Goal: Task Accomplishment & Management: Use online tool/utility

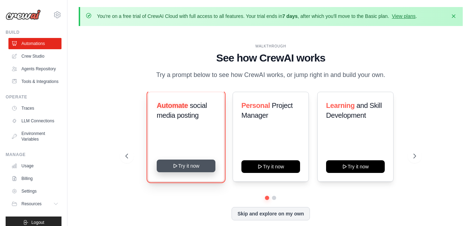
click at [189, 164] on button "Try it now" at bounding box center [186, 165] width 59 height 13
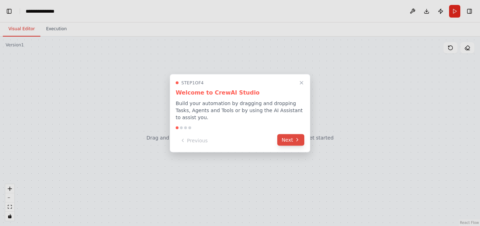
click at [287, 136] on button "Next" at bounding box center [290, 140] width 27 height 12
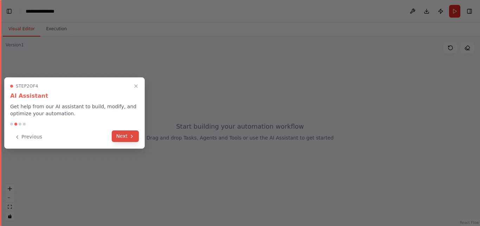
click at [127, 137] on button "Next" at bounding box center [125, 136] width 27 height 12
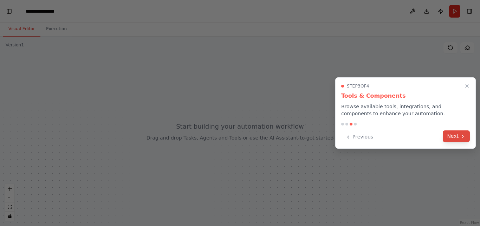
click at [452, 140] on button "Next" at bounding box center [456, 136] width 27 height 12
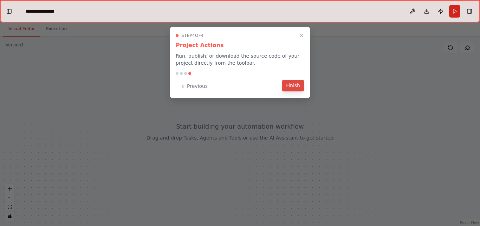
click at [295, 87] on button "Finish" at bounding box center [293, 86] width 22 height 12
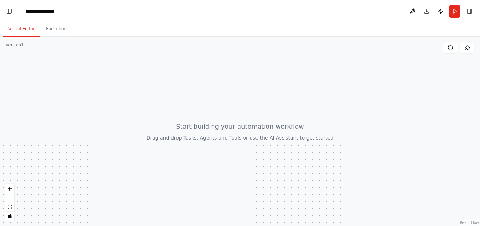
click at [15, 47] on div "Version 1" at bounding box center [15, 45] width 18 height 6
drag, startPoint x: 4, startPoint y: 13, endPoint x: 8, endPoint y: 12, distance: 5.2
click at [8, 12] on header "**********" at bounding box center [240, 11] width 480 height 22
click at [8, 12] on button "Toggle Left Sidebar" at bounding box center [9, 11] width 10 height 10
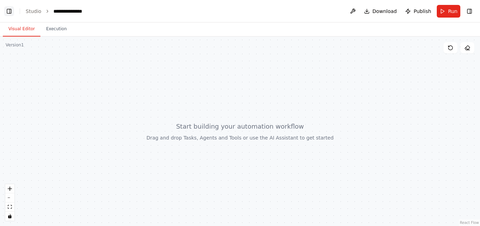
click at [8, 12] on button "Toggle Left Sidebar" at bounding box center [9, 11] width 10 height 10
click at [473, 11] on button "Toggle Right Sidebar" at bounding box center [469, 11] width 10 height 10
click at [40, 11] on ol "**********" at bounding box center [56, 11] width 61 height 7
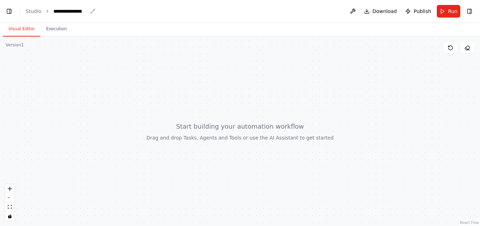
click at [66, 11] on div "**********" at bounding box center [70, 11] width 34 height 7
click at [9, 12] on button "Toggle Left Sidebar" at bounding box center [9, 11] width 10 height 10
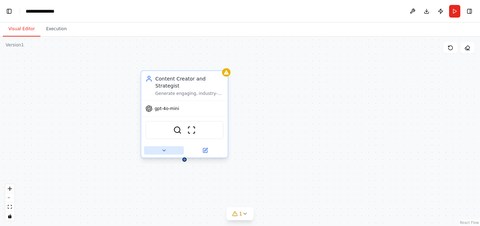
click at [163, 148] on icon at bounding box center [164, 151] width 6 height 6
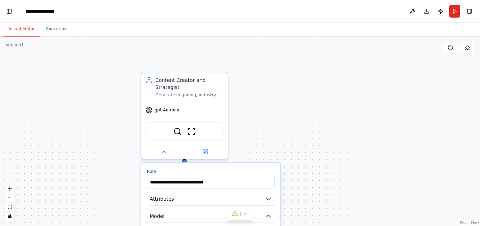
click at [106, 152] on div "**********" at bounding box center [240, 131] width 480 height 189
click at [332, 79] on div "**********" at bounding box center [240, 131] width 480 height 189
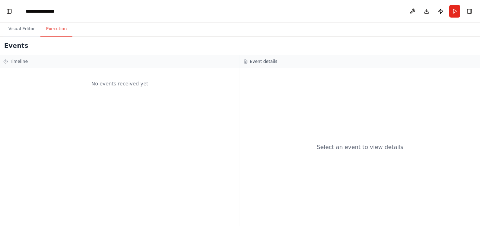
click at [54, 32] on button "Execution" at bounding box center [56, 29] width 32 height 15
click at [455, 11] on button "Run" at bounding box center [454, 11] width 11 height 13
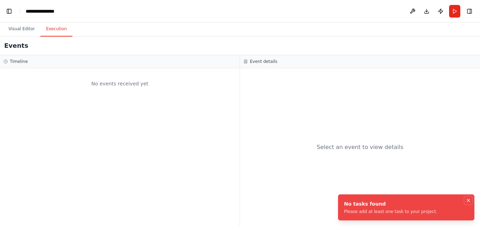
click at [467, 200] on icon "Notifications (F8)" at bounding box center [468, 200] width 6 height 6
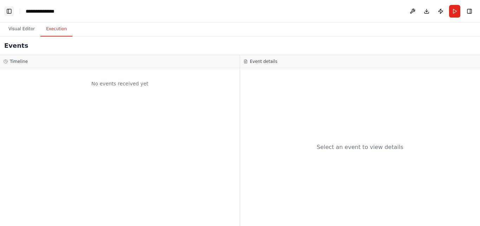
click at [9, 15] on button "Toggle Left Sidebar" at bounding box center [9, 11] width 10 height 10
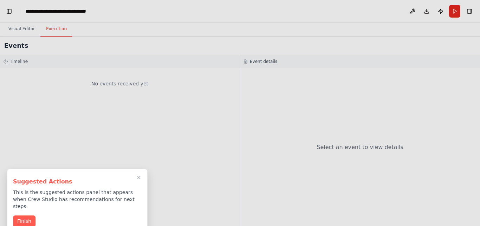
drag, startPoint x: 20, startPoint y: 220, endPoint x: 23, endPoint y: 207, distance: 13.0
click at [23, 207] on div "Suggested Actions This is the suggested actions panel that appears when Crew St…" at bounding box center [77, 201] width 140 height 64
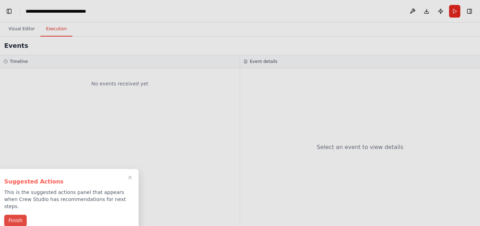
drag, startPoint x: 23, startPoint y: 207, endPoint x: 23, endPoint y: 215, distance: 8.1
click at [23, 215] on div "Suggested Actions This is the suggested actions panel that appears when Crew St…" at bounding box center [68, 201] width 140 height 64
click at [23, 215] on button "Finish" at bounding box center [15, 221] width 22 height 12
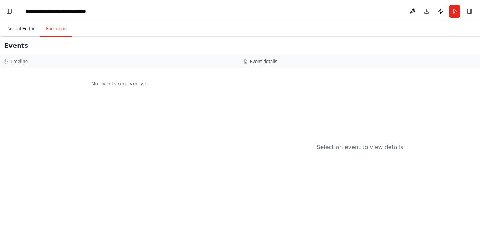
click at [15, 30] on button "Visual Editor" at bounding box center [22, 29] width 38 height 15
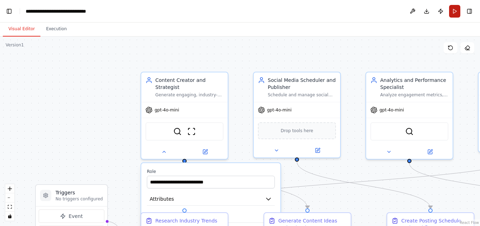
click at [454, 13] on button "Run" at bounding box center [454, 11] width 11 height 13
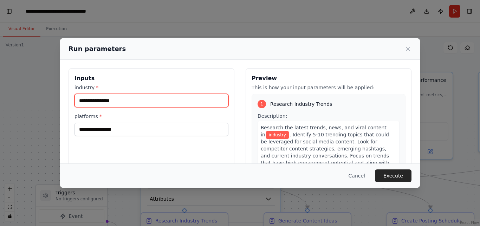
click at [143, 98] on input "industry *" at bounding box center [151, 100] width 154 height 13
type input "***"
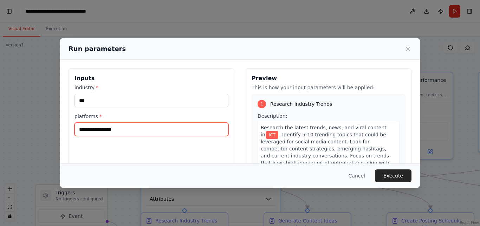
click at [120, 132] on input "platforms *" at bounding box center [151, 129] width 154 height 13
type input "******"
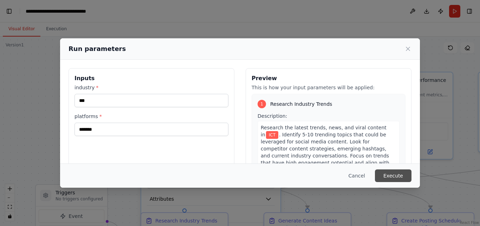
click at [403, 177] on button "Execute" at bounding box center [393, 175] width 37 height 13
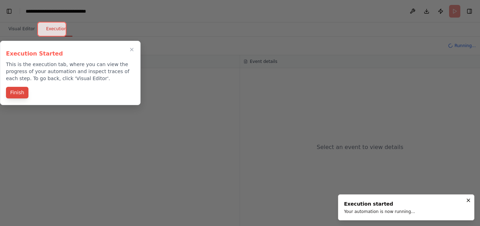
click at [15, 94] on button "Finish" at bounding box center [17, 93] width 22 height 12
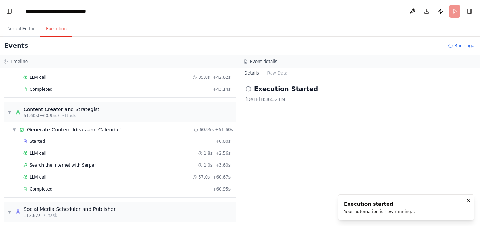
scroll to position [97, 0]
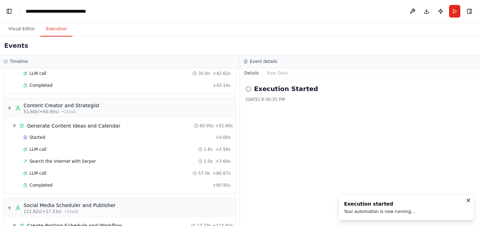
click at [15, 94] on div "▼ Trend Research Specialist 6.71s (+43.14s) • 1 task ▼ Research Industry Trends…" at bounding box center [120, 147] width 240 height 158
